Goal: Information Seeking & Learning: Learn about a topic

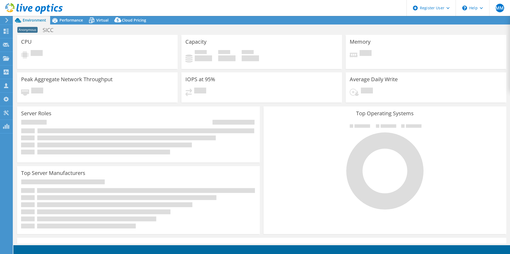
select select "EULondon"
select select "USD"
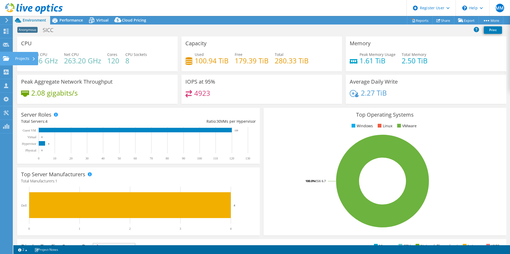
click at [7, 58] on icon at bounding box center [6, 58] width 6 height 5
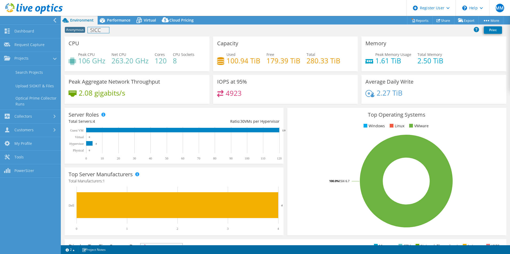
click at [108, 30] on h1 "SICC" at bounding box center [98, 30] width 21 height 6
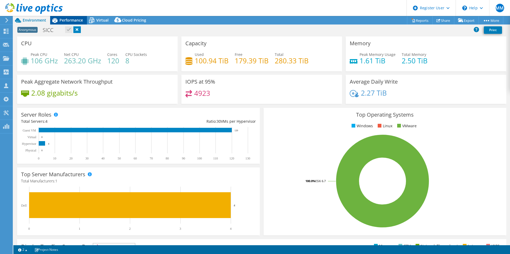
click at [73, 17] on div "Performance" at bounding box center [68, 20] width 37 height 9
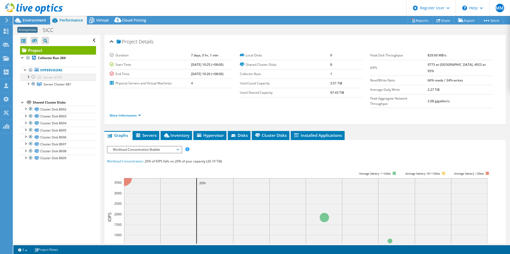
click at [33, 77] on div at bounding box center [33, 77] width 5 height 6
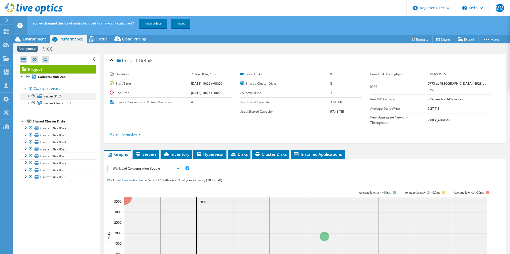
click at [33, 95] on div at bounding box center [33, 96] width 5 height 6
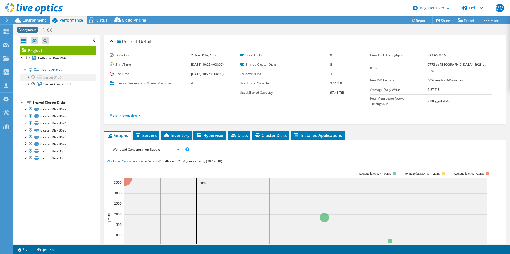
click at [35, 76] on div at bounding box center [33, 77] width 5 height 6
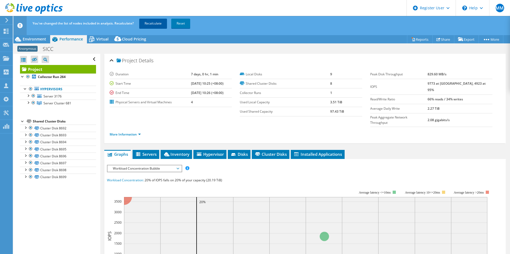
click at [153, 23] on link "Recalculate" at bounding box center [153, 24] width 28 height 10
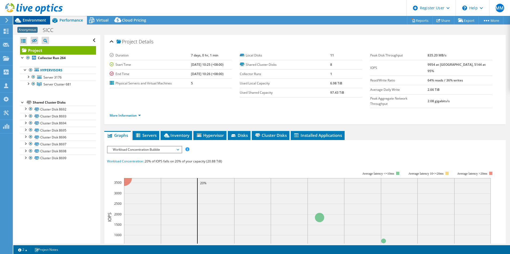
click at [31, 18] on span "Environment" at bounding box center [34, 20] width 23 height 5
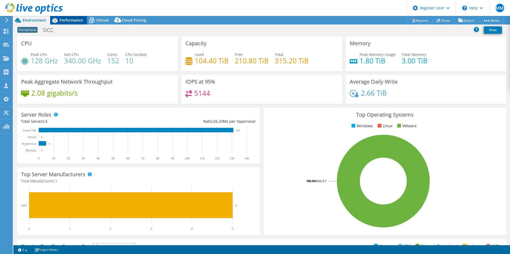
click at [66, 20] on span "Performance" at bounding box center [70, 20] width 23 height 5
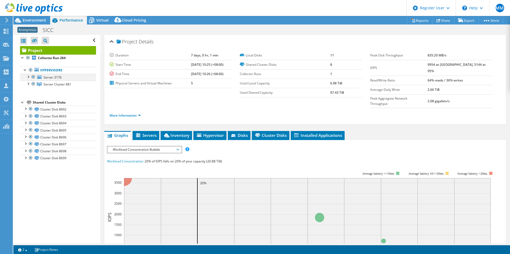
click at [33, 74] on div at bounding box center [33, 77] width 5 height 6
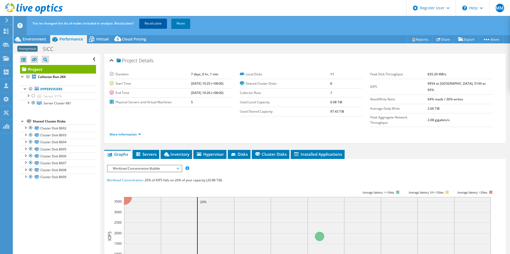
click at [155, 19] on link "Recalculate" at bounding box center [153, 24] width 28 height 10
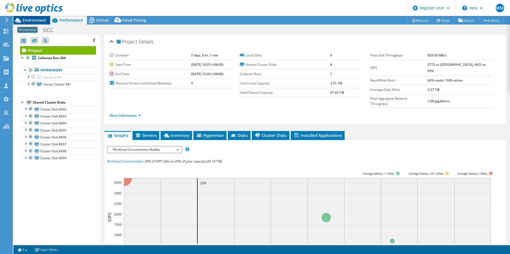
click at [32, 19] on span "Environment" at bounding box center [34, 20] width 23 height 5
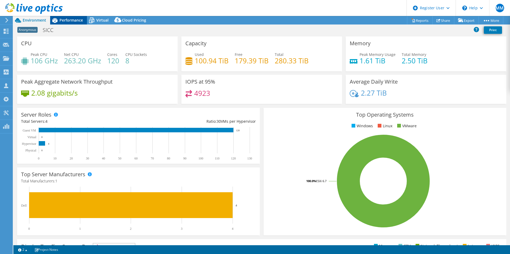
click at [63, 17] on div "Performance" at bounding box center [68, 20] width 37 height 9
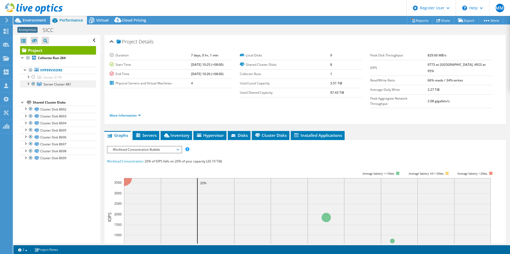
click at [29, 82] on div at bounding box center [27, 83] width 5 height 5
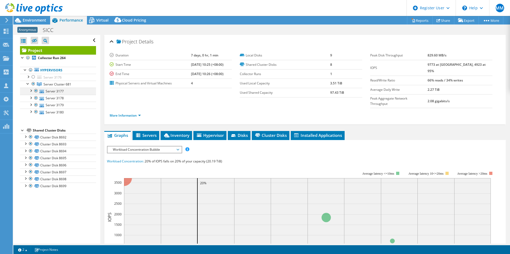
click at [31, 92] on div at bounding box center [30, 90] width 5 height 5
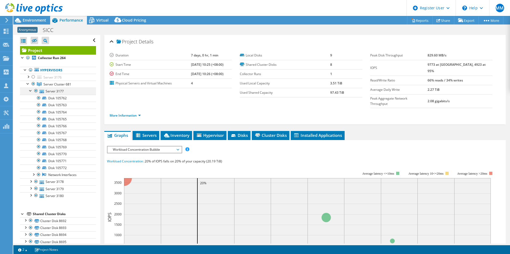
click at [31, 92] on div at bounding box center [30, 90] width 5 height 5
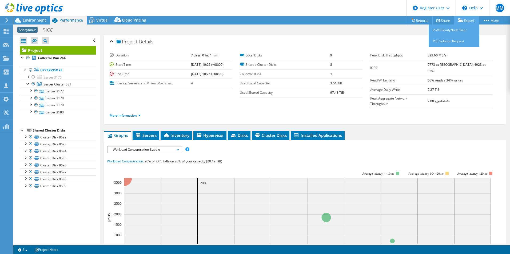
click at [464, 18] on link "Export" at bounding box center [466, 20] width 25 height 8
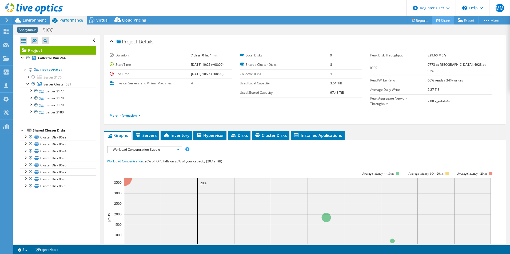
click at [442, 18] on link "Share" at bounding box center [443, 20] width 22 height 8
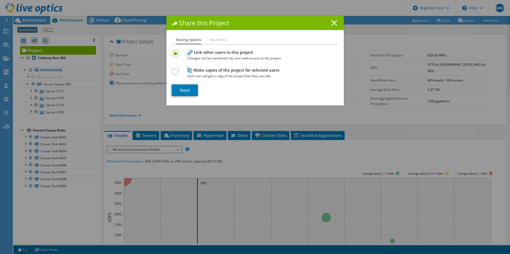
click at [331, 22] on line at bounding box center [333, 22] width 5 height 5
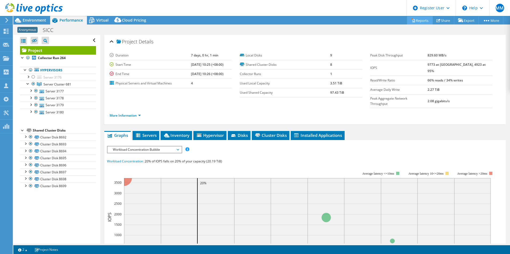
click at [413, 20] on link "Reports" at bounding box center [420, 20] width 26 height 8
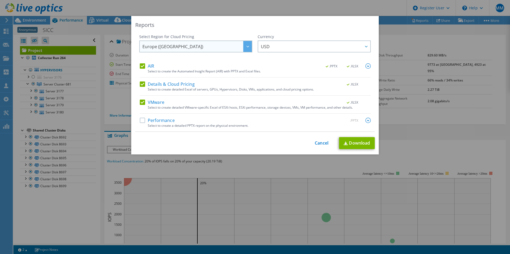
click at [195, 44] on span "Europe ([GEOGRAPHIC_DATA])" at bounding box center [196, 46] width 109 height 11
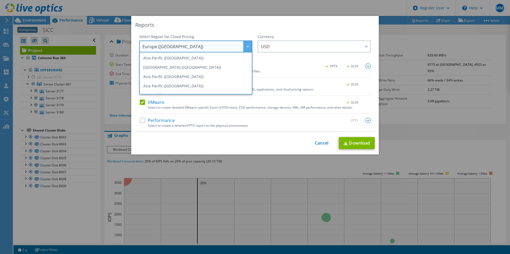
click at [195, 44] on span "Europe ([GEOGRAPHIC_DATA])" at bounding box center [196, 46] width 109 height 11
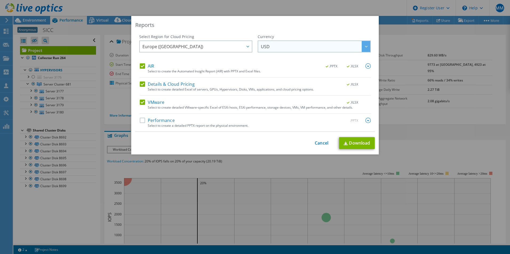
click at [267, 45] on span "USD" at bounding box center [265, 48] width 9 height 8
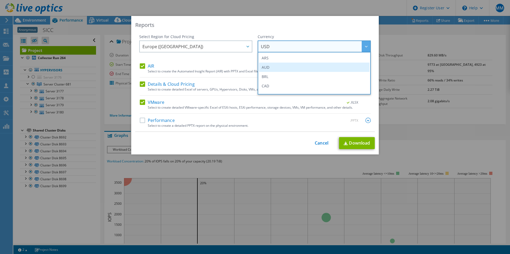
scroll to position [53, 0]
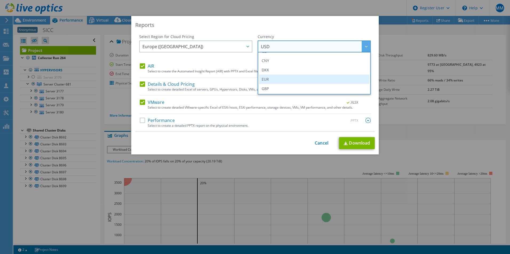
click at [270, 78] on li "EUR" at bounding box center [314, 79] width 110 height 9
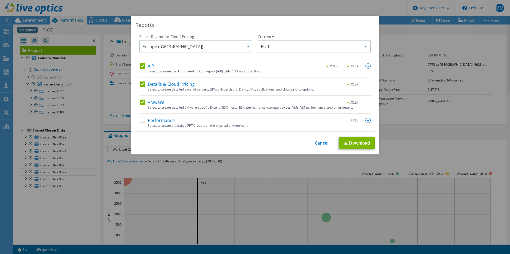
click at [141, 67] on label "AIR" at bounding box center [147, 65] width 14 height 5
click at [0, 0] on input "AIR" at bounding box center [0, 0] width 0 height 0
click at [140, 84] on label "Details & Cloud Pricing" at bounding box center [167, 84] width 55 height 5
click at [0, 0] on input "Details & Cloud Pricing" at bounding box center [0, 0] width 0 height 0
click at [353, 141] on link "Download" at bounding box center [357, 143] width 36 height 12
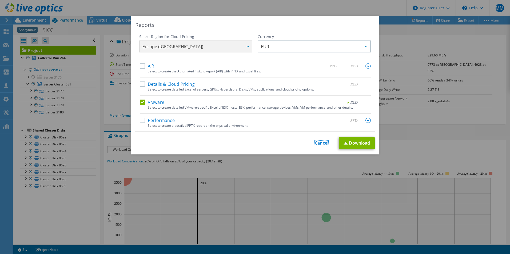
click at [315, 142] on link "Cancel" at bounding box center [322, 143] width 14 height 5
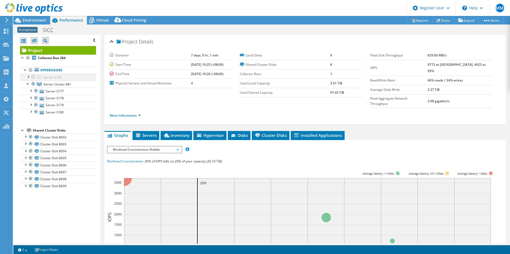
click at [28, 77] on div at bounding box center [27, 76] width 5 height 5
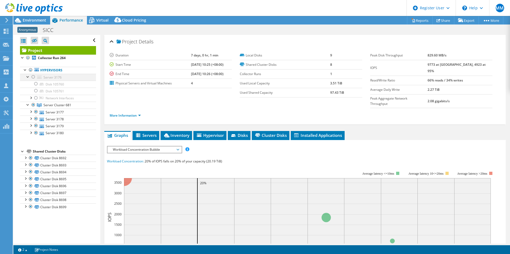
click at [28, 77] on div at bounding box center [27, 76] width 5 height 5
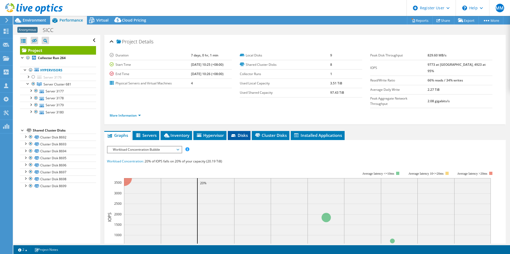
click at [240, 133] on span "Disks" at bounding box center [238, 135] width 17 height 5
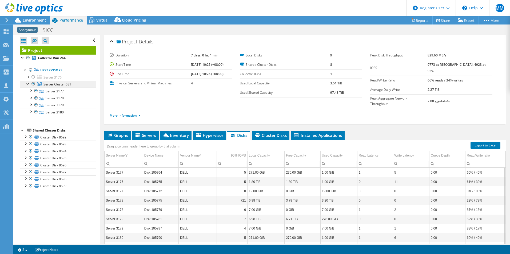
click at [62, 85] on span "Server Cluster 681" at bounding box center [57, 84] width 28 height 5
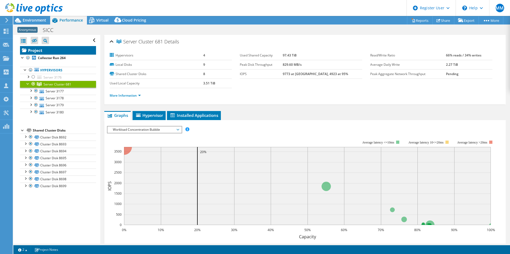
click at [42, 53] on link "Project" at bounding box center [58, 50] width 76 height 9
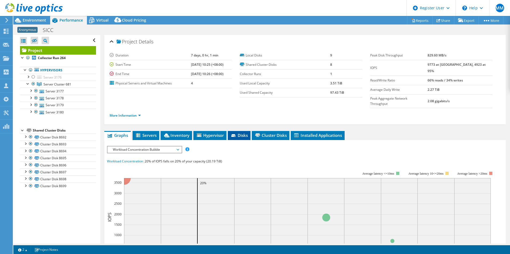
click at [238, 133] on span "Disks" at bounding box center [238, 135] width 17 height 5
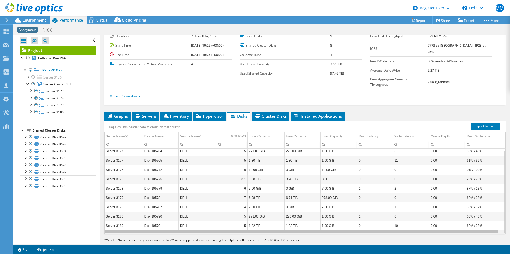
scroll to position [0, 3]
drag, startPoint x: 288, startPoint y: 222, endPoint x: 322, endPoint y: 223, distance: 33.6
click at [322, 223] on body "MM Dell User Mark Motta Mark.Motta@dell.com Dell My Profile Log Out \n Help Exp…" at bounding box center [255, 127] width 510 height 254
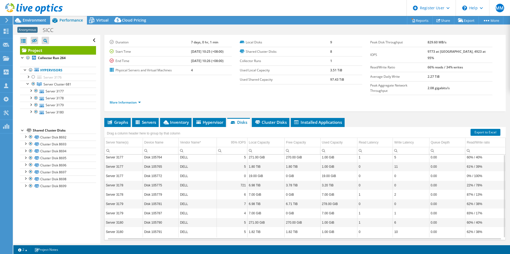
scroll to position [19, 0]
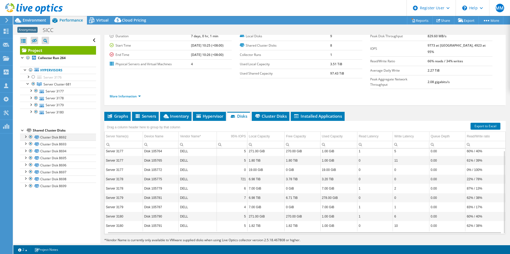
click at [25, 136] on div at bounding box center [25, 136] width 5 height 5
click at [31, 89] on div at bounding box center [30, 90] width 5 height 5
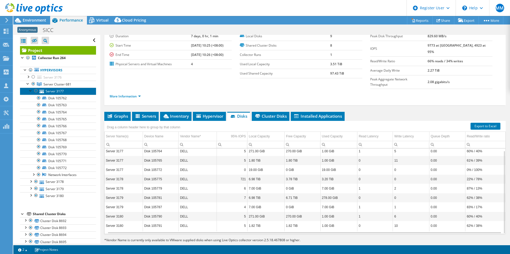
click at [54, 90] on link "Server 3177" at bounding box center [58, 91] width 76 height 7
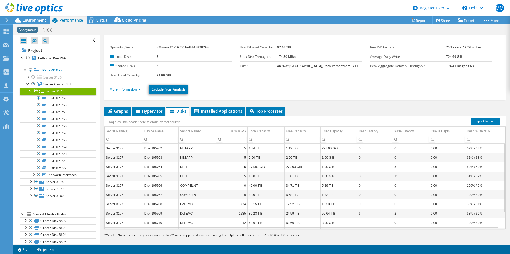
scroll to position [0, 0]
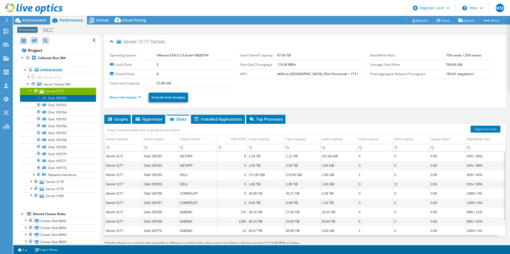
click at [54, 99] on link "Disk 105762" at bounding box center [58, 98] width 76 height 7
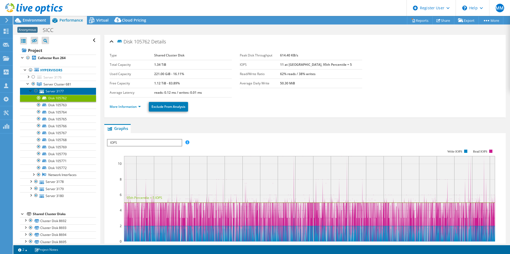
click at [53, 90] on link "Server 3177" at bounding box center [58, 91] width 76 height 7
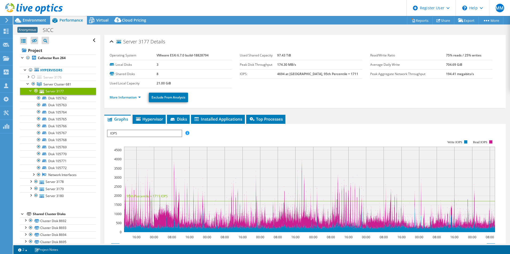
click at [31, 89] on div at bounding box center [30, 90] width 5 height 5
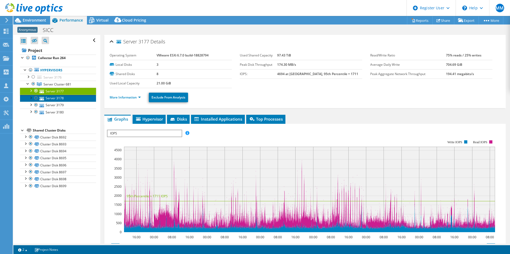
click at [49, 98] on link "Server 3178" at bounding box center [58, 98] width 76 height 7
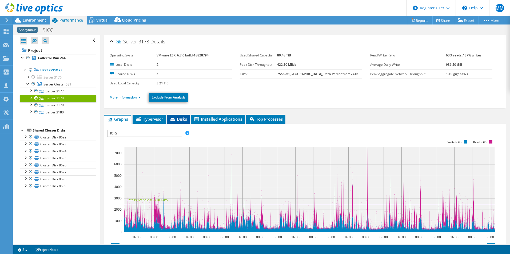
click at [178, 115] on li "Disks" at bounding box center [178, 119] width 23 height 9
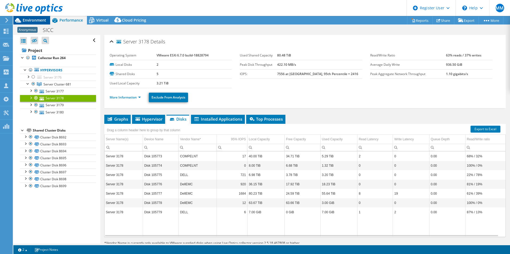
click at [43, 19] on span "Environment" at bounding box center [34, 20] width 23 height 5
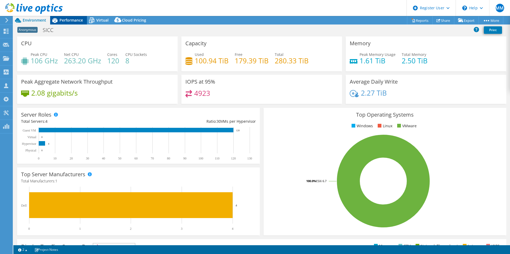
click at [75, 21] on span "Performance" at bounding box center [70, 20] width 23 height 5
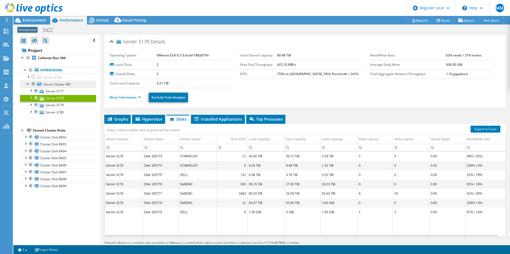
click at [54, 84] on span "Server Cluster 681" at bounding box center [57, 84] width 28 height 5
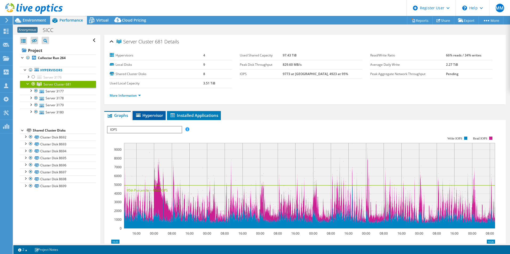
click at [155, 115] on span "Hypervisor" at bounding box center [149, 115] width 28 height 5
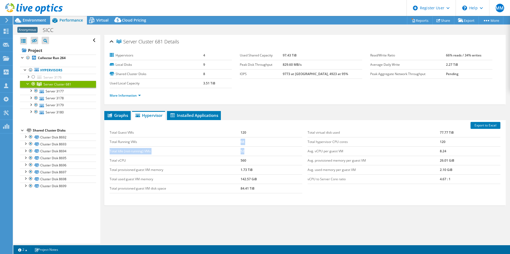
drag, startPoint x: 236, startPoint y: 140, endPoint x: 256, endPoint y: 149, distance: 21.6
click at [254, 148] on tbody "Total Guest VMs 120 Total Running VMs 68 Total Idle (not-running) VMs 52 Total …" at bounding box center [206, 160] width 193 height 65
drag, startPoint x: 256, startPoint y: 149, endPoint x: 261, endPoint y: 166, distance: 18.1
click at [261, 166] on td "1.73 TiB" at bounding box center [271, 169] width 62 height 9
click at [50, 57] on b "Collector Run 264" at bounding box center [52, 58] width 28 height 5
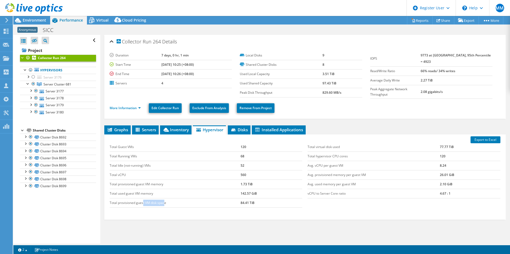
drag, startPoint x: 143, startPoint y: 201, endPoint x: 177, endPoint y: 205, distance: 33.8
click at [173, 204] on td "Total provisioned guest VM disk space" at bounding box center [175, 202] width 131 height 9
drag, startPoint x: 110, startPoint y: 174, endPoint x: 129, endPoint y: 175, distance: 19.0
click at [129, 175] on td "Total vCPU" at bounding box center [175, 174] width 131 height 9
drag, startPoint x: 129, startPoint y: 175, endPoint x: 146, endPoint y: 178, distance: 17.3
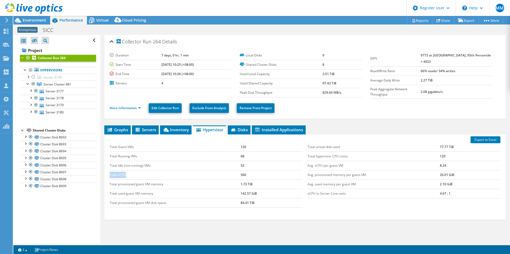
click at [146, 178] on td "Total vCPU" at bounding box center [175, 174] width 131 height 9
drag, startPoint x: 305, startPoint y: 154, endPoint x: 441, endPoint y: 155, distance: 136.0
click at [441, 155] on tr "Total hypervisor CPU cores 120" at bounding box center [403, 156] width 193 height 9
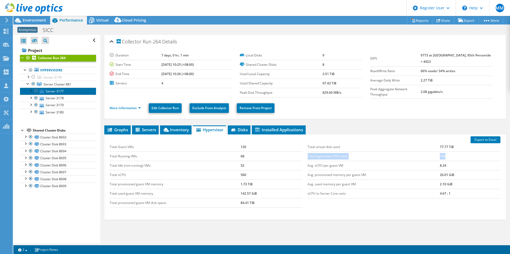
click at [51, 91] on link "Server 3177" at bounding box center [58, 91] width 76 height 7
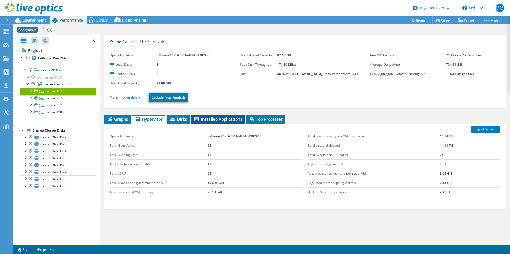
click at [207, 120] on span "Installed Applications" at bounding box center [218, 119] width 49 height 5
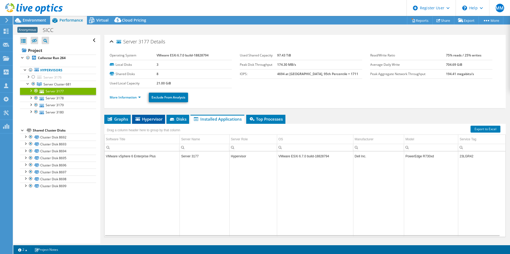
click at [153, 118] on span "Hypervisor" at bounding box center [149, 119] width 28 height 5
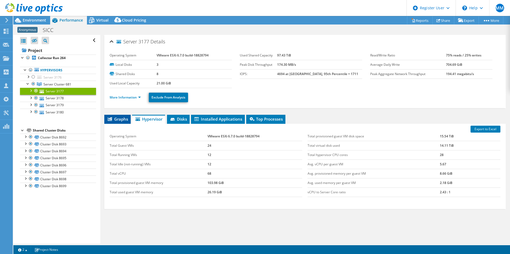
click at [124, 117] on span "Graphs" at bounding box center [117, 119] width 21 height 5
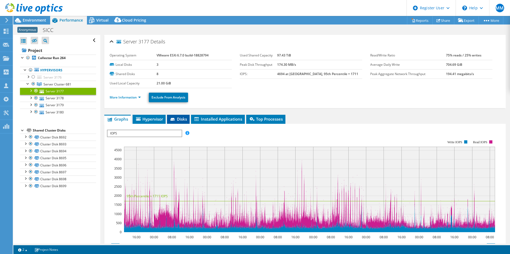
click at [169, 120] on li "Disks" at bounding box center [178, 119] width 23 height 9
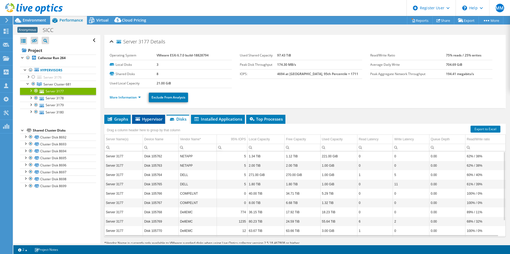
click at [150, 119] on span "Hypervisor" at bounding box center [149, 119] width 28 height 5
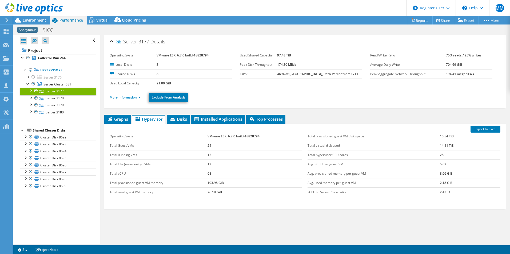
click at [32, 90] on div at bounding box center [30, 90] width 5 height 5
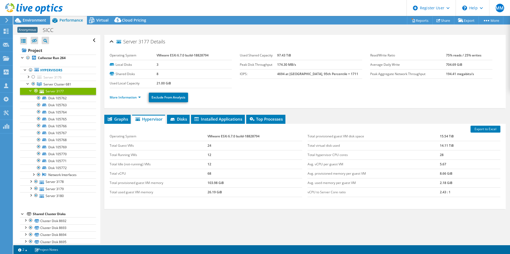
click at [47, 91] on link "Server 3177" at bounding box center [58, 91] width 76 height 7
drag, startPoint x: 117, startPoint y: 120, endPoint x: 90, endPoint y: 97, distance: 35.5
click at [117, 120] on span "Graphs" at bounding box center [117, 119] width 21 height 5
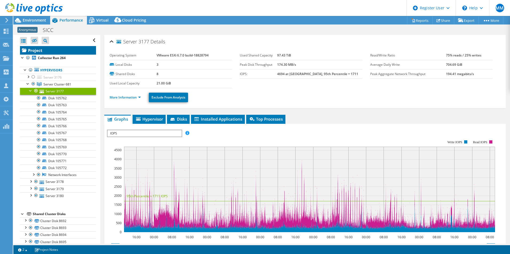
click at [38, 51] on link "Project" at bounding box center [58, 50] width 76 height 9
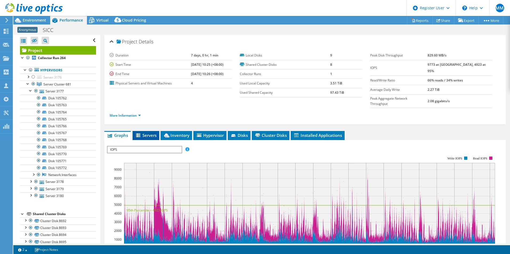
click at [147, 133] on span "Servers" at bounding box center [145, 135] width 21 height 5
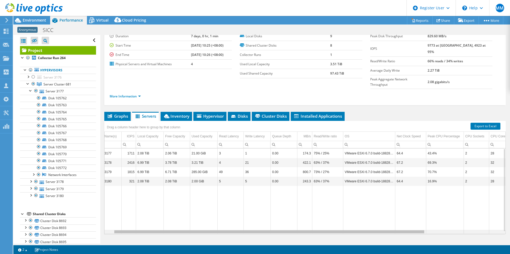
scroll to position [0, 110]
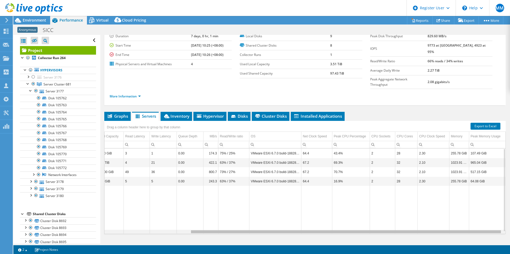
drag, startPoint x: 214, startPoint y: 222, endPoint x: 346, endPoint y: 222, distance: 132.2
click at [346, 222] on body "MM Dell User Mark Motta Mark.Motta@dell.com Dell My Profile Log Out \n Help Exp…" at bounding box center [255, 127] width 510 height 254
click at [292, 158] on td "VMware ESXi 6.7.0 build-18828794" at bounding box center [275, 162] width 52 height 9
drag, startPoint x: 292, startPoint y: 148, endPoint x: 284, endPoint y: 153, distance: 9.1
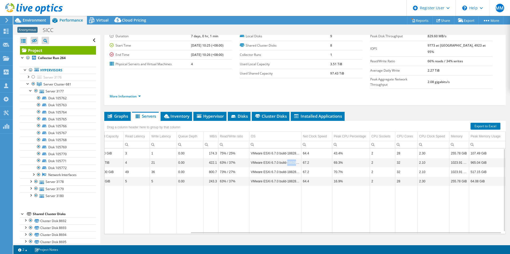
click at [284, 158] on td "VMware ESXi 6.7.0 build-18828794" at bounding box center [275, 162] width 52 height 9
drag, startPoint x: 284, startPoint y: 153, endPoint x: 288, endPoint y: 157, distance: 6.2
click at [288, 167] on td "VMware ESXi 6.7.0 build-18828794" at bounding box center [275, 171] width 52 height 9
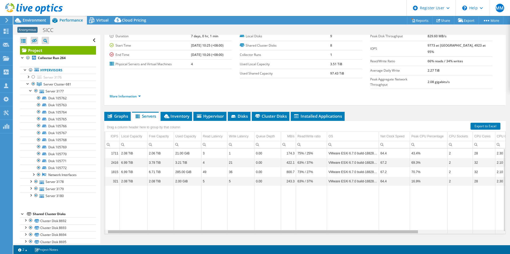
scroll to position [0, 0]
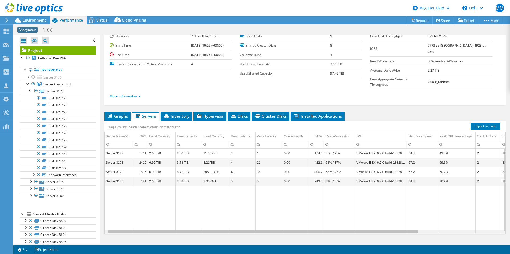
drag, startPoint x: 304, startPoint y: 223, endPoint x: 176, endPoint y: 215, distance: 127.6
click at [176, 215] on body "MM Dell User Mark Motta Mark.Motta@dell.com Dell My Profile Log Out \n Help Exp…" at bounding box center [255, 127] width 510 height 254
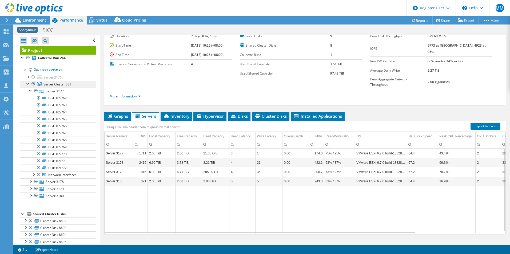
click at [57, 82] on span "Server Cluster 681" at bounding box center [57, 84] width 28 height 5
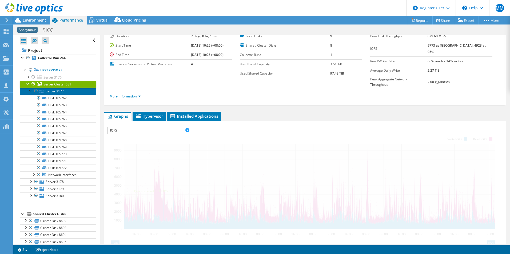
click at [55, 91] on link "Server 3177" at bounding box center [58, 91] width 76 height 7
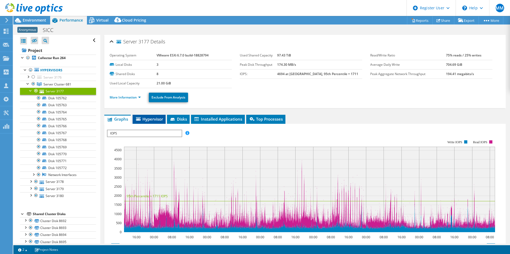
click at [146, 120] on span "Hypervisor" at bounding box center [149, 119] width 28 height 5
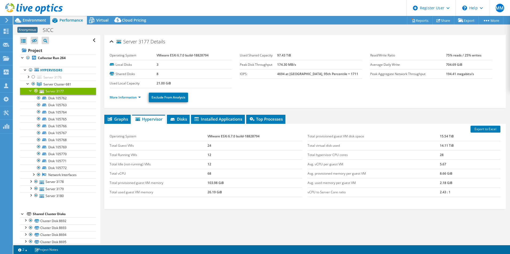
click at [29, 89] on div at bounding box center [30, 90] width 5 height 5
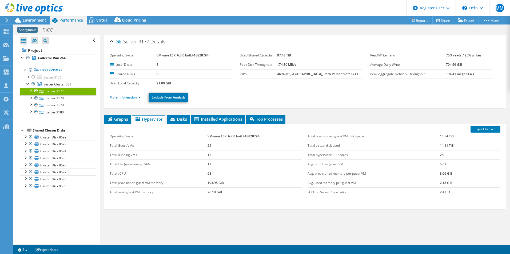
select select "EULondon"
select select "USD"
click at [63, 99] on link "Server 3178" at bounding box center [58, 98] width 76 height 7
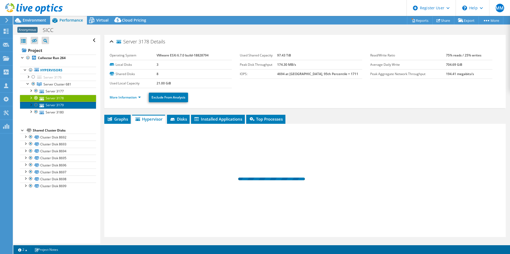
click at [54, 103] on link "Server 3179" at bounding box center [58, 105] width 76 height 7
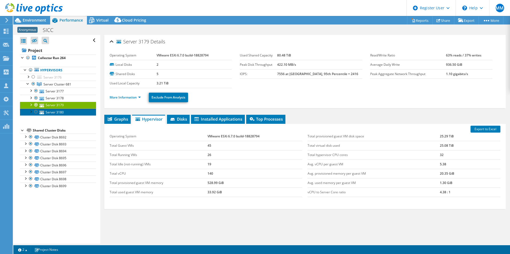
click at [53, 111] on link "Server 3180" at bounding box center [58, 112] width 76 height 7
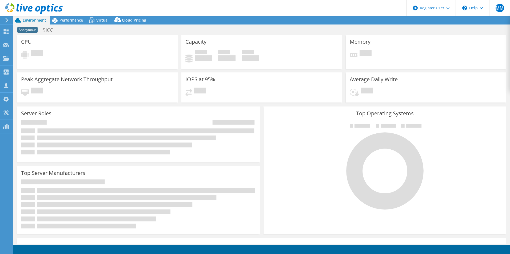
select select "EULondon"
select select "USD"
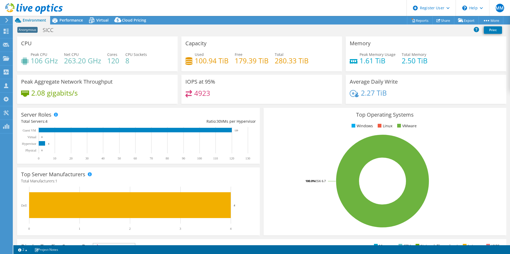
click at [224, 9] on header "MM Dell User Mark Motta Mark.Motta@dell.com Dell My Profile Log Out \n Help Exp…" at bounding box center [255, 8] width 510 height 16
click at [91, 45] on div "CPU Peak CPU 106 GHz Net CPU 263.20 GHz Cores 120 CPU Sockets 8" at bounding box center [97, 54] width 160 height 35
click at [66, 22] on span "Performance" at bounding box center [70, 20] width 23 height 5
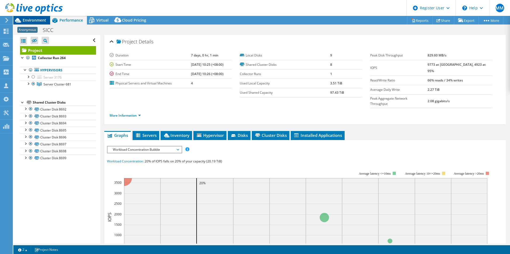
click at [37, 18] on span "Environment" at bounding box center [34, 20] width 23 height 5
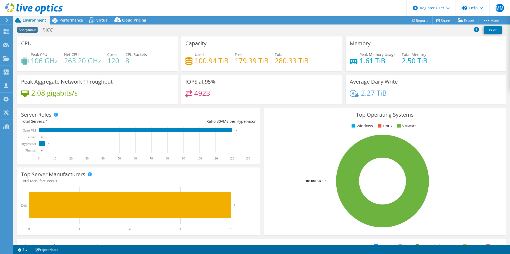
click at [360, 60] on h4 "1.61 TiB" at bounding box center [377, 61] width 36 height 6
click at [207, 61] on h4 "100.94 TiB" at bounding box center [212, 61] width 34 height 6
click at [206, 61] on h4 "100.94 TiB" at bounding box center [212, 61] width 34 height 6
click at [63, 20] on span "Performance" at bounding box center [70, 20] width 23 height 5
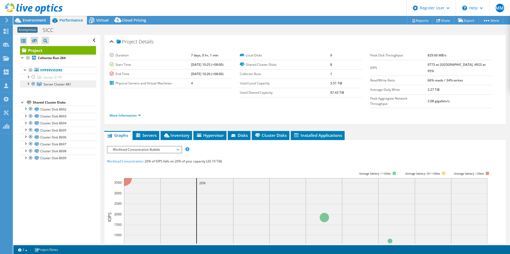
click at [57, 82] on span "Server Cluster 681" at bounding box center [57, 84] width 28 height 5
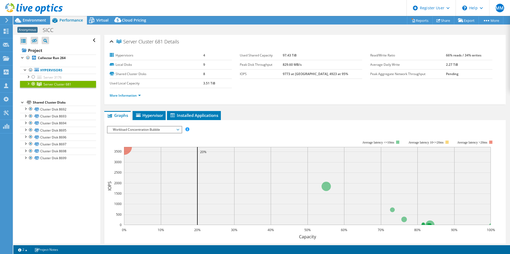
drag, startPoint x: 294, startPoint y: 54, endPoint x: 314, endPoint y: 61, distance: 21.0
click at [314, 61] on tbody "Used Shared Capacity 97.43 TiB Peak Disk Throughput 829.60 MB/s IOPS 9773 at Pe…" at bounding box center [301, 65] width 122 height 28
drag, startPoint x: 314, startPoint y: 61, endPoint x: 323, endPoint y: 87, distance: 27.7
click at [323, 87] on section "Hypervisors 4 Local Disks 9 Shared Cluster Disks 8 Used Local Capacity 3.51 TiB…" at bounding box center [240, 69] width 260 height 37
click at [317, 91] on div "More Information" at bounding box center [305, 95] width 391 height 15
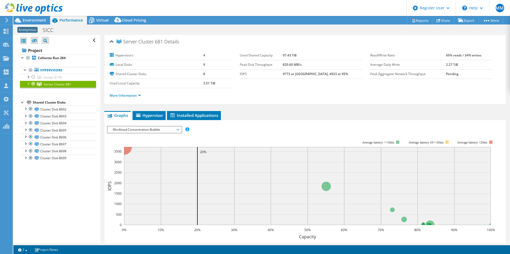
click at [64, 88] on ul "Hypervisors Server 3176 Disk 105760 Disk 105761" at bounding box center [58, 78] width 76 height 32
click at [63, 85] on span "Server Cluster 681" at bounding box center [57, 84] width 28 height 5
click at [29, 83] on div at bounding box center [27, 83] width 5 height 5
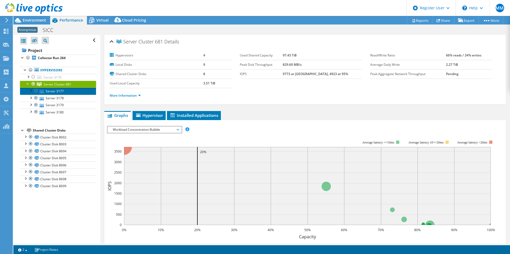
click at [55, 94] on link "Server 3177" at bounding box center [58, 91] width 76 height 7
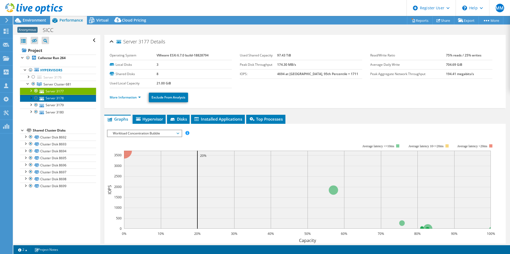
click at [58, 99] on link "Server 3178" at bounding box center [58, 98] width 76 height 7
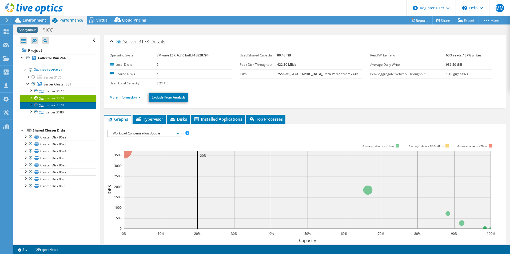
click at [57, 106] on link "Server 3179" at bounding box center [58, 105] width 76 height 7
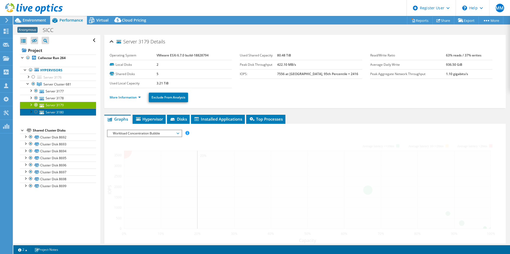
click at [57, 113] on link "Server 3180" at bounding box center [58, 112] width 76 height 7
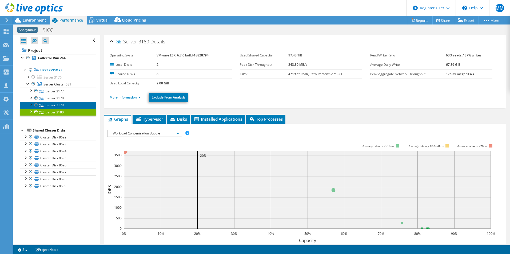
click at [57, 105] on link "Server 3179" at bounding box center [58, 105] width 76 height 7
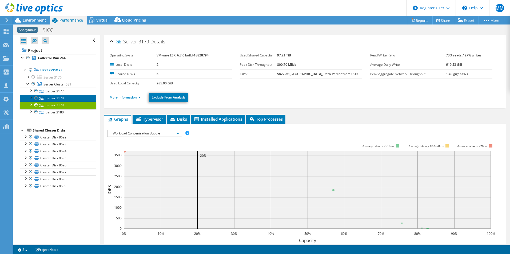
click at [56, 97] on link "Server 3178" at bounding box center [58, 98] width 76 height 7
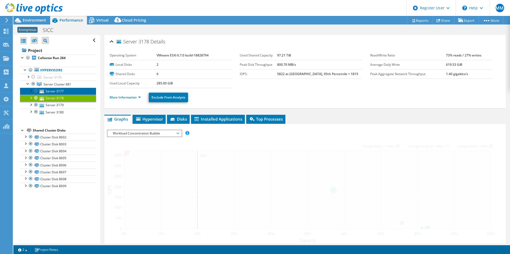
click at [55, 89] on link "Server 3177" at bounding box center [58, 91] width 76 height 7
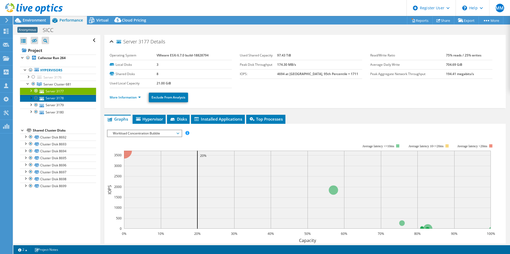
click at [58, 98] on link "Server 3178" at bounding box center [58, 98] width 76 height 7
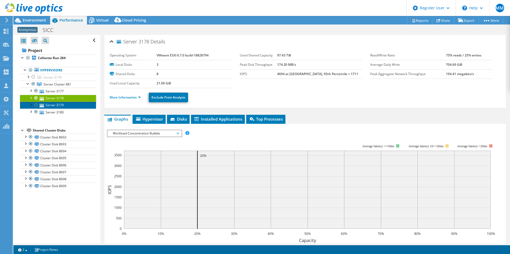
click at [57, 105] on link "Server 3179" at bounding box center [58, 105] width 76 height 7
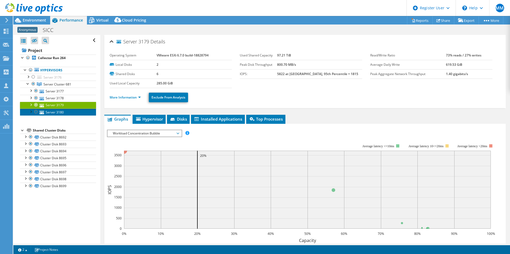
click at [59, 115] on link "Server 3180" at bounding box center [58, 112] width 76 height 7
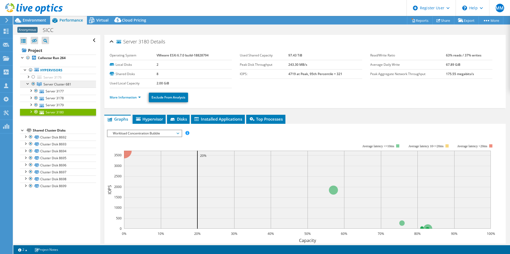
click at [53, 84] on span "Server Cluster 681" at bounding box center [57, 84] width 28 height 5
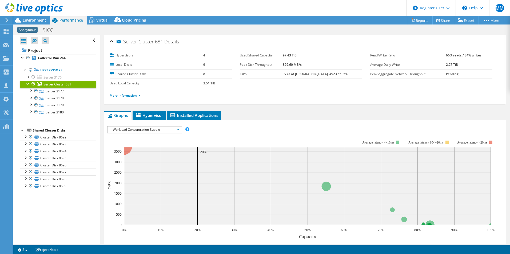
click at [46, 130] on div "Shared Cluster Disks" at bounding box center [64, 130] width 63 height 6
click at [49, 55] on link "Collector Run 264" at bounding box center [58, 58] width 76 height 7
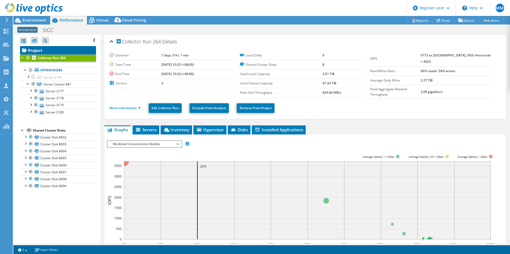
click at [51, 49] on link "Project" at bounding box center [58, 50] width 76 height 9
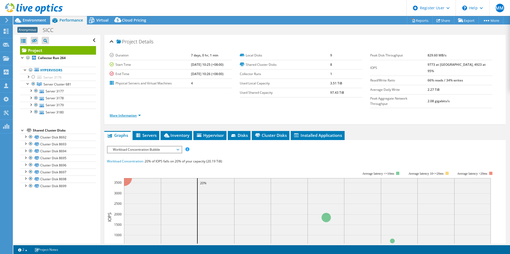
click at [132, 113] on link "More Information" at bounding box center [125, 115] width 31 height 5
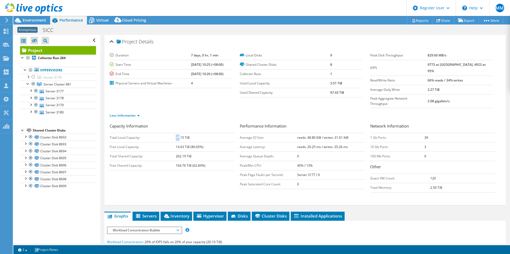
click at [186, 135] on b "18.15 TiB" at bounding box center [183, 137] width 14 height 5
drag, startPoint x: 190, startPoint y: 127, endPoint x: 197, endPoint y: 141, distance: 15.5
click at [197, 152] on td "262.19 TiB" at bounding box center [205, 156] width 59 height 9
drag, startPoint x: 175, startPoint y: 136, endPoint x: 200, endPoint y: 143, distance: 26.1
click at [199, 142] on tbody "Total Local Capacity: 18.15 TiB Free Local Capacity: 14.63 TiB (80.65%) Total S…" at bounding box center [172, 151] width 125 height 37
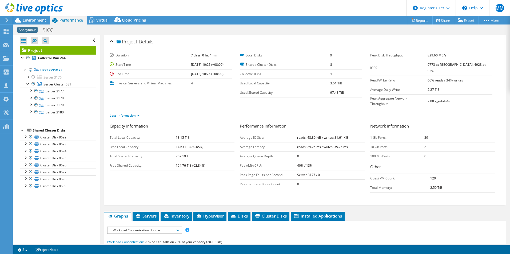
drag, startPoint x: 200, startPoint y: 143, endPoint x: 208, endPoint y: 149, distance: 9.7
click at [208, 152] on td "262.19 TiB" at bounding box center [205, 156] width 59 height 9
click at [30, 17] on div at bounding box center [31, 9] width 63 height 18
click at [30, 19] on span "Environment" at bounding box center [34, 20] width 23 height 5
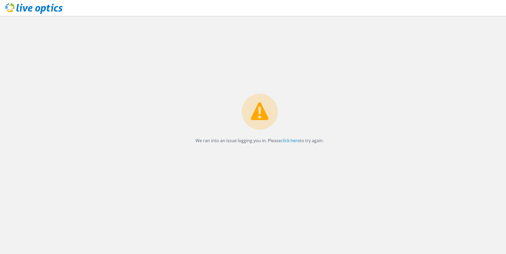
click at [450, 157] on div "We ran into an issue logging you in. Please click here to try again." at bounding box center [259, 135] width 492 height 238
click at [295, 142] on link "click here" at bounding box center [290, 141] width 19 height 6
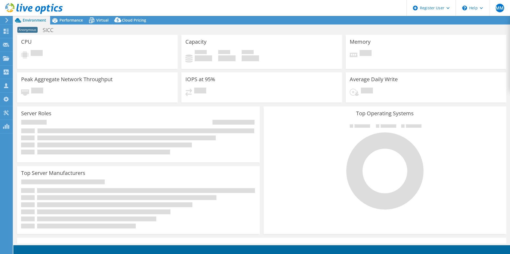
select select "EULondon"
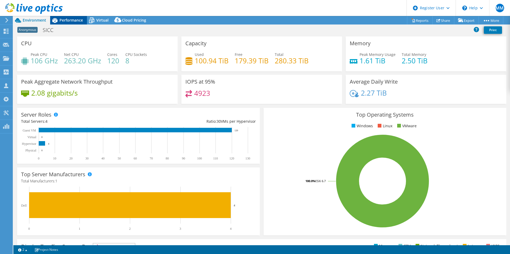
click at [62, 23] on div "Performance" at bounding box center [68, 20] width 37 height 9
